Goal: Navigation & Orientation: Find specific page/section

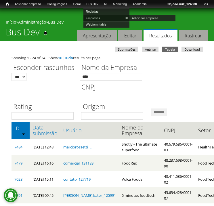
click at [105, 18] on link "Empresas" at bounding box center [106, 18] width 46 height 6
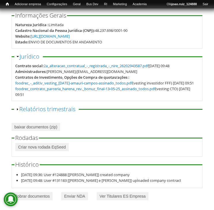
scroll to position [47, 0]
